Goal: Task Accomplishment & Management: Complete application form

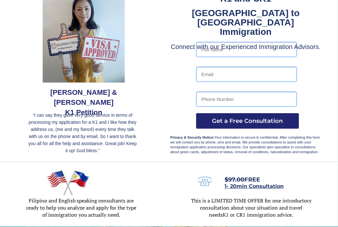
scroll to position [33, 0]
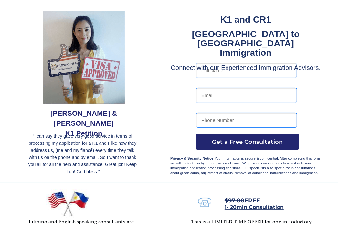
click at [152, 35] on div at bounding box center [169, 75] width 304 height 216
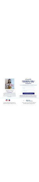
scroll to position [0, 0]
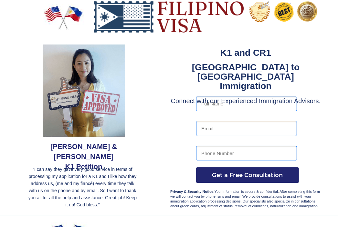
drag, startPoint x: 131, startPoint y: 69, endPoint x: 189, endPoint y: 45, distance: 63.1
click at [189, 45] on div at bounding box center [169, 108] width 304 height 216
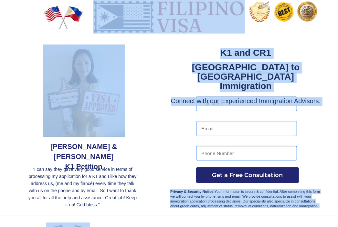
drag, startPoint x: 181, startPoint y: 57, endPoint x: 272, endPoint y: -24, distance: 121.7
click at [272, 0] on html "[GEOGRAPHIC_DATA] and Philippines immigration assistance for fiancé , spouse, f…" at bounding box center [169, 113] width 338 height 227
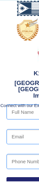
drag, startPoint x: -12, startPoint y: 58, endPoint x: 14, endPoint y: 17, distance: 48.0
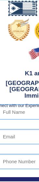
click at [8, 28] on img at bounding box center [19, 29] width 22 height 23
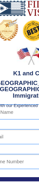
scroll to position [0, 19]
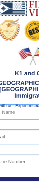
click at [14, 18] on img at bounding box center [9, 29] width 22 height 23
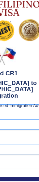
scroll to position [0, 49]
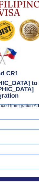
click at [18, 14] on img at bounding box center [4, 8] width 74 height 16
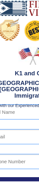
scroll to position [0, 20]
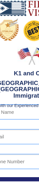
click at [15, 23] on img at bounding box center [8, 29] width 22 height 23
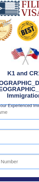
scroll to position [0, 27]
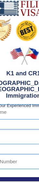
click at [15, 23] on img at bounding box center [26, 29] width 27 height 27
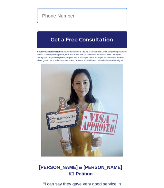
scroll to position [150, 0]
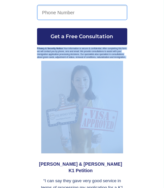
drag, startPoint x: 101, startPoint y: 3, endPoint x: 44, endPoint y: 93, distance: 106.7
click at [38, 93] on img at bounding box center [82, 107] width 82 height 92
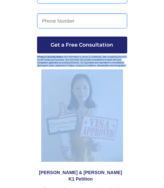
drag, startPoint x: 54, startPoint y: 77, endPoint x: 83, endPoint y: 33, distance: 53.1
click at [38, 28] on div at bounding box center [82, 52] width 103 height 386
click at [38, 42] on span "Get a Free Consultation" at bounding box center [82, 45] width 90 height 6
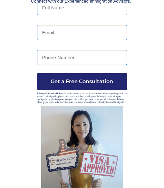
click at [38, 50] on input "tel" at bounding box center [82, 57] width 90 height 15
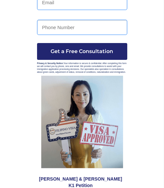
scroll to position [139, 0]
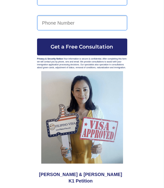
drag, startPoint x: 88, startPoint y: 26, endPoint x: 39, endPoint y: 103, distance: 90.9
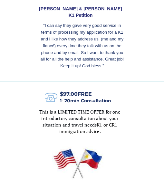
scroll to position [277, 0]
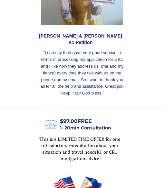
click at [29, 120] on div at bounding box center [82, 175] width 164 height 132
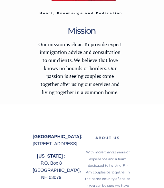
scroll to position [2880, 0]
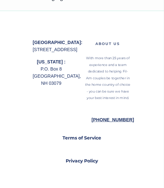
drag, startPoint x: 29, startPoint y: 120, endPoint x: 16, endPoint y: 147, distance: 29.9
